Goal: Task Accomplishment & Management: Manage account settings

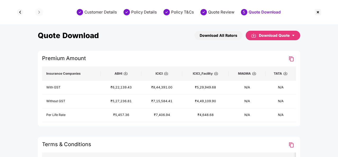
click at [319, 11] on img at bounding box center [317, 12] width 8 height 8
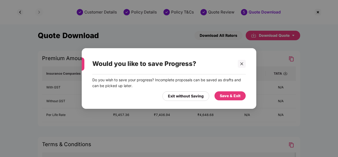
click at [227, 96] on div "Save & Exit" at bounding box center [229, 96] width 21 height 6
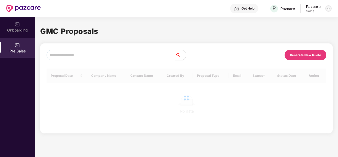
click at [327, 8] on img at bounding box center [328, 8] width 4 height 4
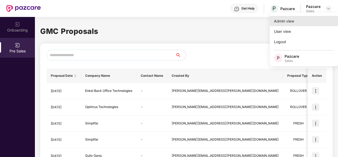
click at [271, 22] on div "Admin view" at bounding box center [303, 21] width 69 height 10
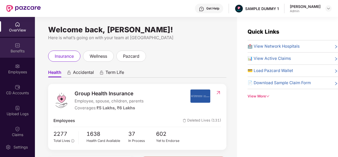
click at [16, 47] on img at bounding box center [17, 45] width 5 height 5
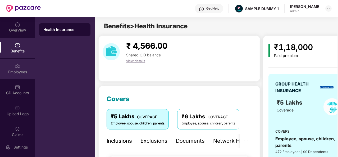
click at [18, 69] on div "Employees" at bounding box center [17, 69] width 35 height 20
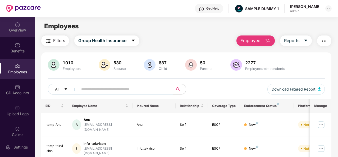
click at [18, 24] on img at bounding box center [17, 24] width 5 height 5
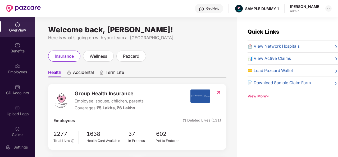
click at [267, 94] on icon "down" at bounding box center [267, 95] width 3 height 3
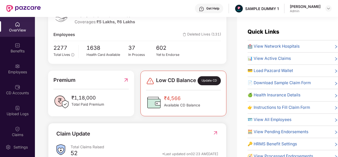
scroll to position [171, 0]
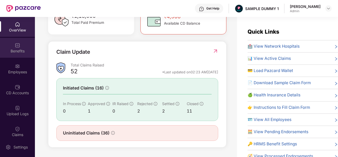
click at [16, 45] on img at bounding box center [17, 45] width 5 height 5
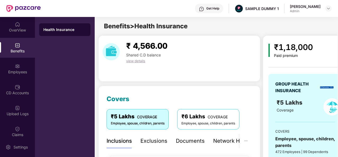
scroll to position [51, 0]
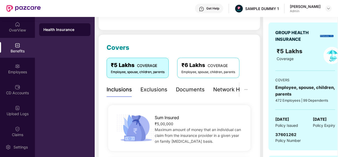
click at [156, 88] on div "Exclusions" at bounding box center [153, 89] width 27 height 8
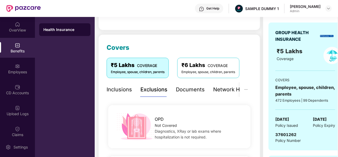
click at [187, 91] on div "Documents" at bounding box center [190, 89] width 29 height 8
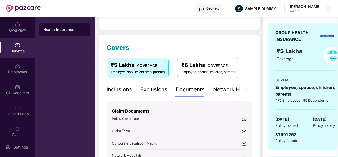
click at [147, 89] on div "Exclusions" at bounding box center [153, 89] width 27 height 8
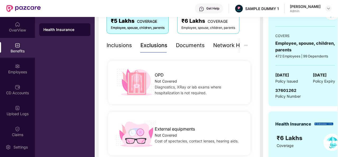
scroll to position [97, 0]
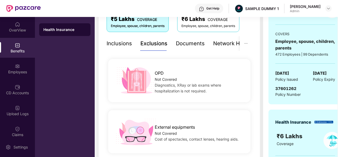
click at [189, 43] on div "Documents" at bounding box center [190, 43] width 29 height 8
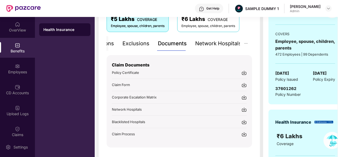
click at [225, 46] on div "Network Hospitals" at bounding box center [218, 43] width 46 height 8
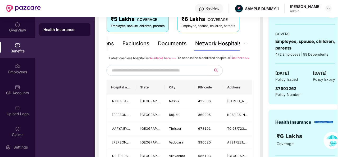
click at [157, 74] on input "text" at bounding box center [157, 70] width 90 height 8
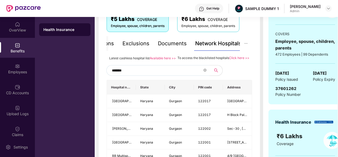
type input "*******"
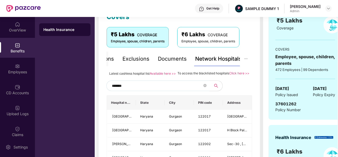
scroll to position [135, 0]
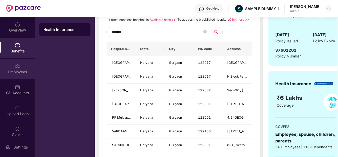
click at [17, 69] on div "Employees" at bounding box center [17, 71] width 35 height 5
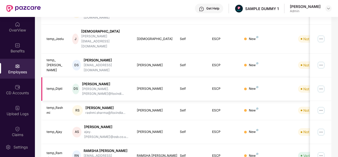
scroll to position [0, 0]
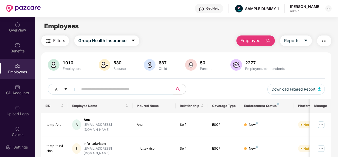
click at [264, 40] on button "Employee" at bounding box center [255, 40] width 38 height 11
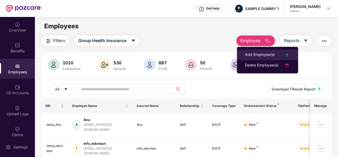
click at [267, 54] on div "Add Employee(s)" at bounding box center [260, 55] width 30 height 6
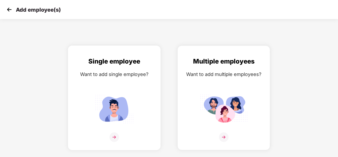
click at [115, 137] on img at bounding box center [114, 137] width 10 height 10
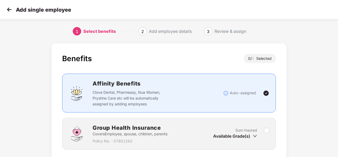
scroll to position [38, 0]
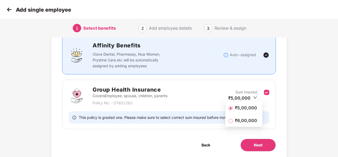
click at [244, 108] on span "₹5,00,000" at bounding box center [245, 108] width 26 height 6
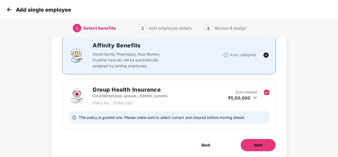
click at [259, 144] on span "Next" at bounding box center [258, 145] width 8 height 6
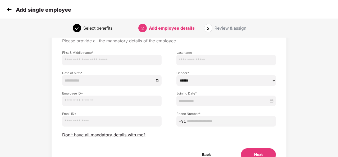
scroll to position [30, 0]
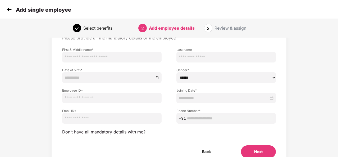
click at [10, 11] on img at bounding box center [9, 10] width 8 height 8
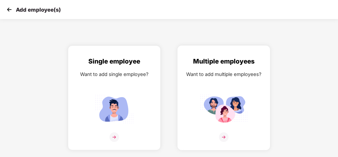
click at [224, 135] on img at bounding box center [224, 137] width 10 height 10
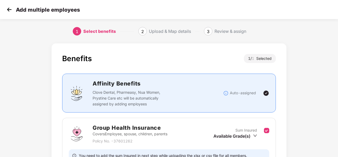
scroll to position [40, 0]
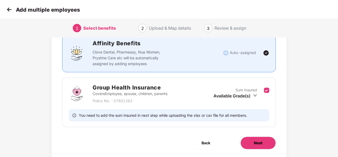
click at [259, 140] on span "Next" at bounding box center [258, 143] width 8 height 6
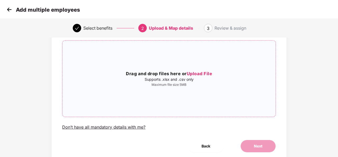
scroll to position [0, 0]
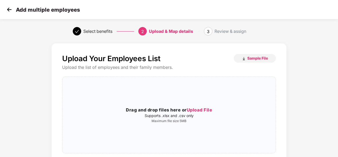
click at [8, 8] on img at bounding box center [9, 10] width 8 height 8
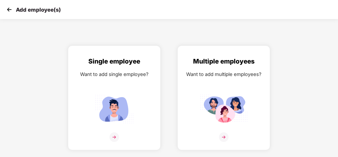
click at [8, 8] on img at bounding box center [9, 10] width 8 height 8
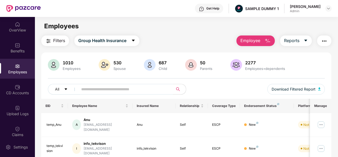
click at [270, 41] on img "button" at bounding box center [267, 41] width 6 height 6
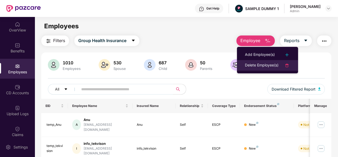
click at [265, 62] on li "Delete Employee(s)" at bounding box center [267, 65] width 61 height 11
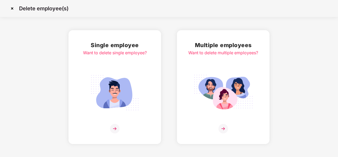
click at [114, 128] on img at bounding box center [115, 129] width 10 height 10
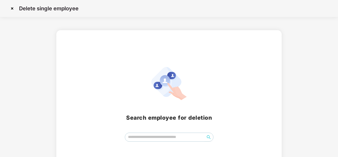
click at [12, 8] on img at bounding box center [12, 8] width 8 height 8
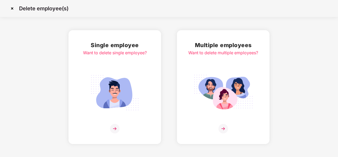
click at [12, 8] on img at bounding box center [12, 8] width 8 height 8
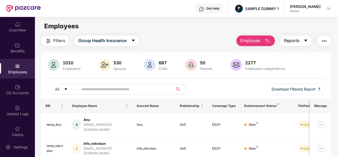
click at [306, 40] on icon "caret-down" at bounding box center [305, 41] width 3 height 2
click at [328, 40] on button "button" at bounding box center [324, 40] width 14 height 11
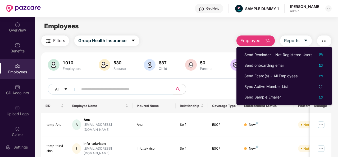
click at [213, 24] on div "Employees" at bounding box center [186, 26] width 302 height 10
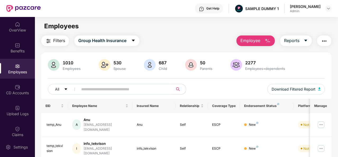
click at [219, 7] on div "Get Help" at bounding box center [212, 8] width 13 height 4
click at [149, 26] on div "Employees" at bounding box center [186, 26] width 302 height 10
click at [322, 122] on img at bounding box center [320, 124] width 8 height 8
click at [17, 90] on div "CD Accounts" at bounding box center [17, 92] width 35 height 5
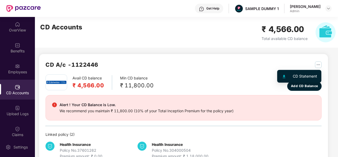
click at [317, 66] on img "button" at bounding box center [318, 64] width 7 height 7
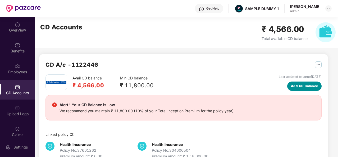
click at [298, 87] on span "Add CD Balance" at bounding box center [304, 85] width 27 height 5
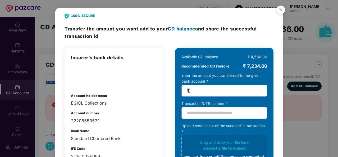
click at [278, 10] on img "Close" at bounding box center [280, 10] width 15 height 15
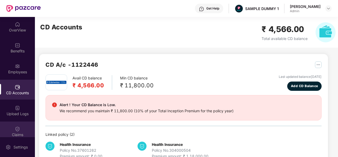
click at [16, 129] on img at bounding box center [17, 128] width 5 height 5
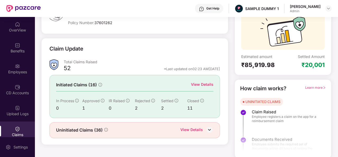
scroll to position [50, 0]
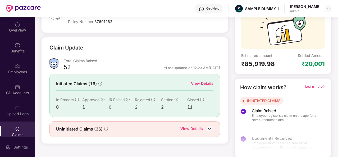
click at [201, 82] on div "View Details" at bounding box center [202, 83] width 22 height 6
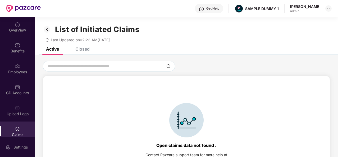
click at [82, 49] on div "Closed" at bounding box center [82, 48] width 14 height 5
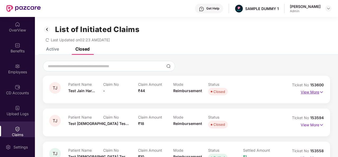
click at [310, 91] on p "View More" at bounding box center [311, 91] width 23 height 7
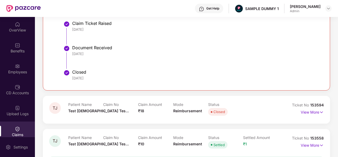
scroll to position [101, 0]
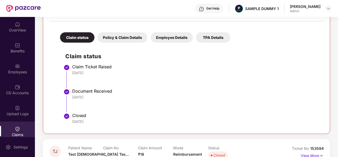
click at [123, 35] on div "Policy & Claim Details" at bounding box center [122, 37] width 50 height 10
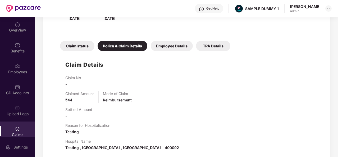
scroll to position [88, 0]
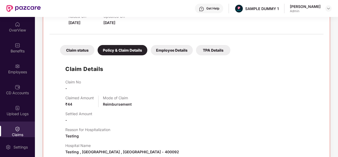
click at [169, 51] on div "Employee Details" at bounding box center [172, 50] width 42 height 10
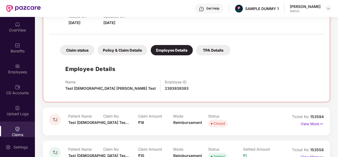
click at [209, 48] on div "TPA Details" at bounding box center [213, 50] width 34 height 10
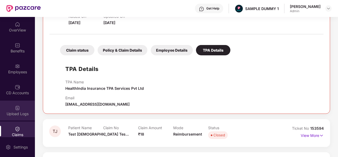
scroll to position [57, 0]
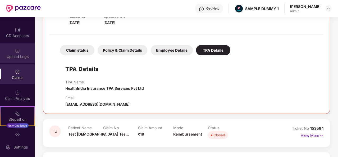
click at [12, 104] on div "Claim Analysis" at bounding box center [17, 95] width 35 height 20
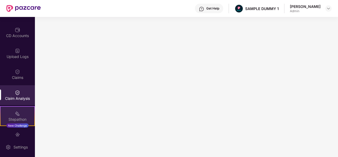
scroll to position [109, 0]
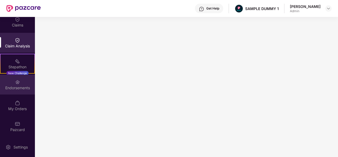
click at [15, 81] on img at bounding box center [17, 81] width 5 height 5
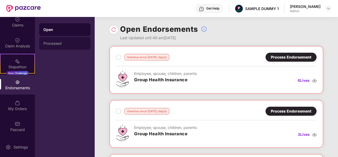
click at [58, 41] on div "Processed" at bounding box center [64, 43] width 51 height 13
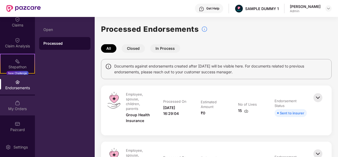
click at [17, 106] on div "My Orders" at bounding box center [17, 108] width 35 height 5
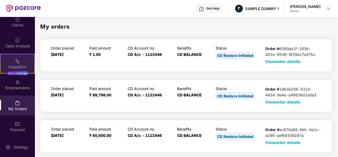
click at [15, 62] on img at bounding box center [17, 60] width 5 height 5
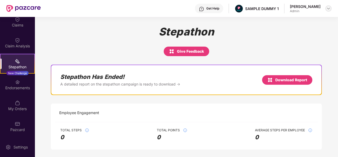
click at [327, 10] on img at bounding box center [328, 8] width 4 height 4
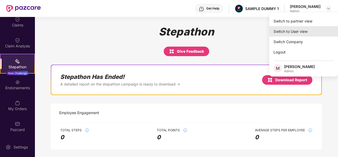
click at [301, 31] on div "Switch to User view" at bounding box center [303, 31] width 69 height 10
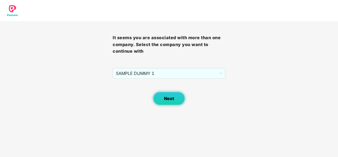
click at [162, 100] on button "Next" at bounding box center [169, 98] width 32 height 13
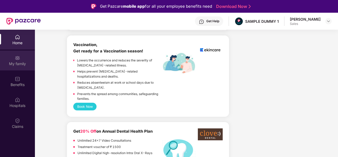
scroll to position [276, 0]
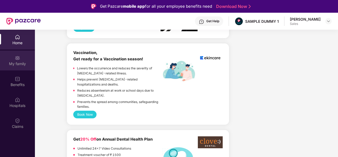
click at [14, 63] on div "My family" at bounding box center [17, 63] width 35 height 5
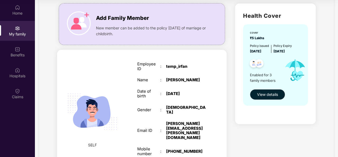
scroll to position [0, 0]
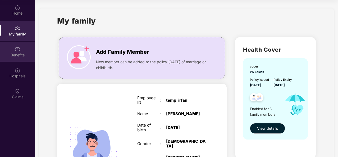
click at [18, 57] on div "Benefits" at bounding box center [17, 52] width 35 height 20
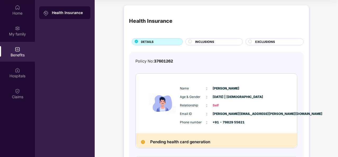
click at [200, 39] on span "INCLUSIONS" at bounding box center [204, 41] width 19 height 5
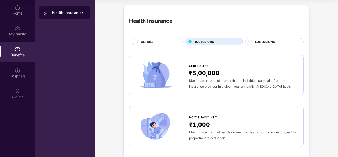
click at [252, 41] on div "EXCLUSIONS" at bounding box center [276, 42] width 48 height 6
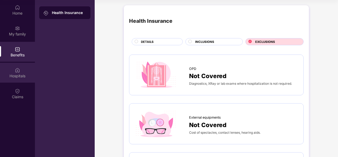
click at [17, 75] on div "Hospitals" at bounding box center [17, 75] width 35 height 5
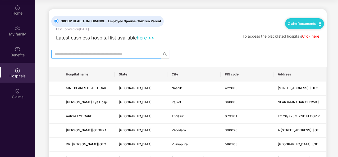
click at [82, 54] on input "text" at bounding box center [103, 54] width 99 height 6
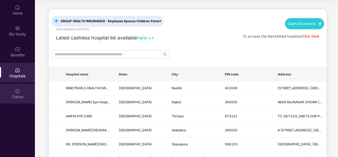
click at [18, 93] on img at bounding box center [17, 90] width 5 height 5
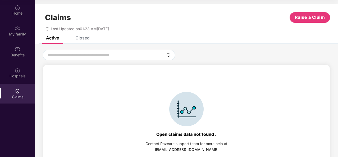
click at [80, 38] on div "Closed" at bounding box center [82, 37] width 14 height 5
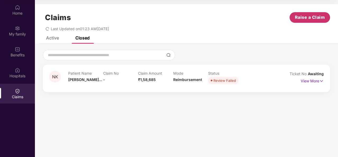
click at [305, 18] on span "Raise a Claim" at bounding box center [309, 17] width 30 height 7
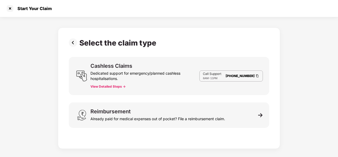
scroll to position [13, 0]
click at [110, 87] on button "View Detailed Steps ->" at bounding box center [107, 86] width 35 height 4
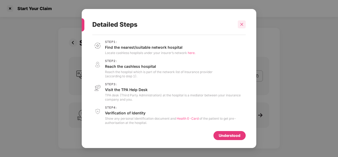
click at [241, 24] on icon "close" at bounding box center [242, 24] width 4 height 4
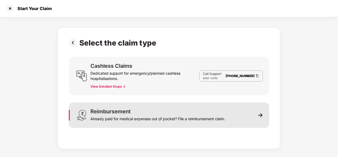
click at [142, 120] on div "Already paid for medical expenses out of pocket? File a reimbursement claim." at bounding box center [157, 117] width 134 height 7
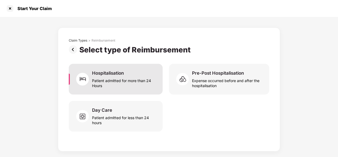
click at [129, 87] on div "Patient admitted for more than 24 Hours" at bounding box center [124, 82] width 64 height 12
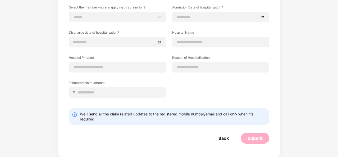
scroll to position [0, 0]
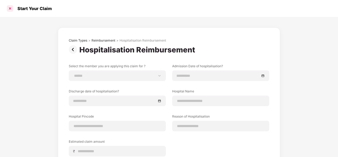
click at [9, 8] on div at bounding box center [10, 8] width 8 height 8
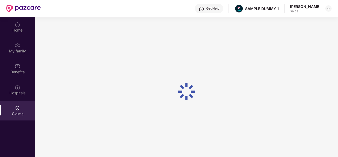
scroll to position [30, 0]
